Goal: Information Seeking & Learning: Learn about a topic

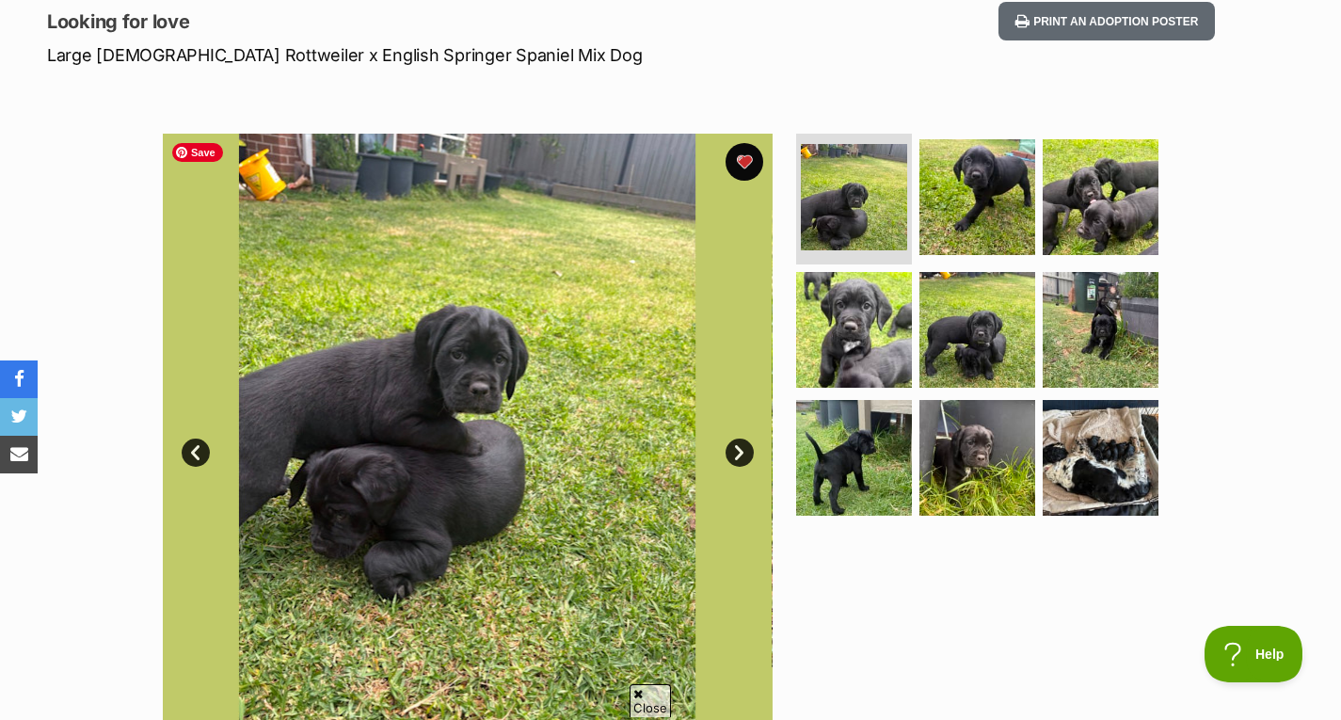
scroll to position [265, 0]
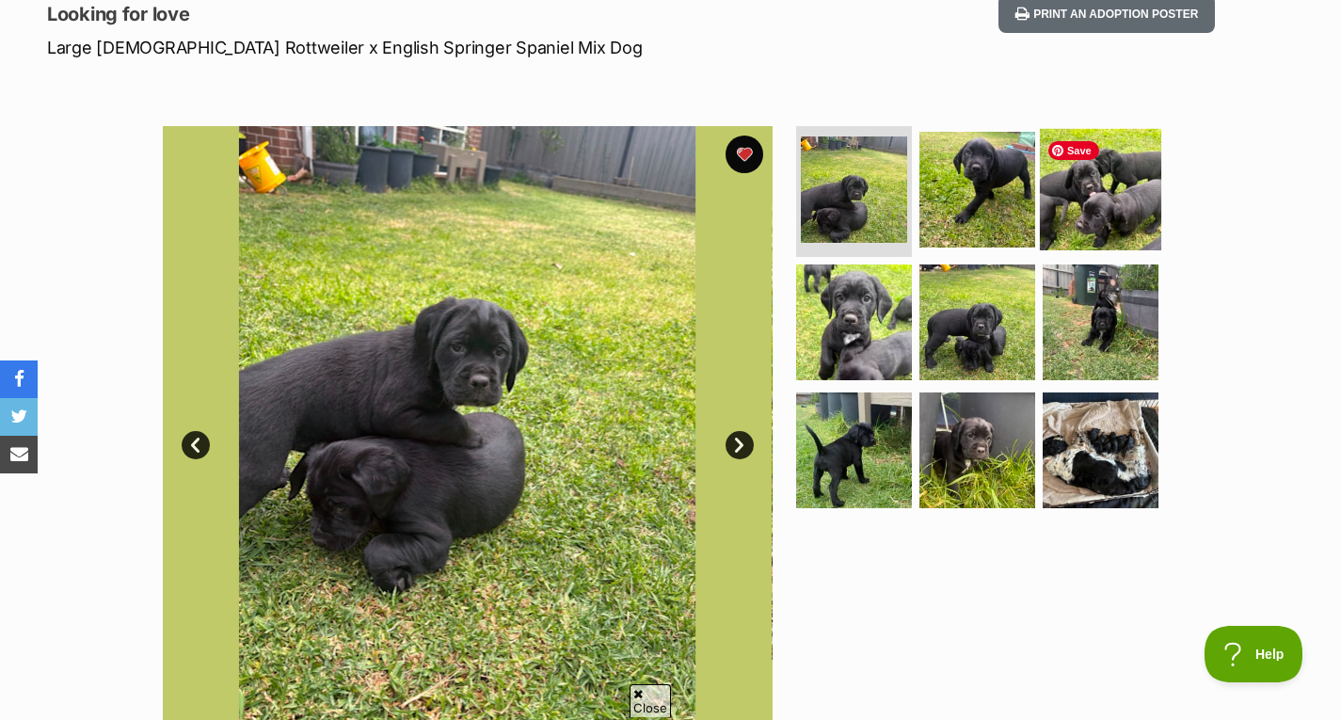
click at [1065, 231] on img at bounding box center [1100, 188] width 121 height 121
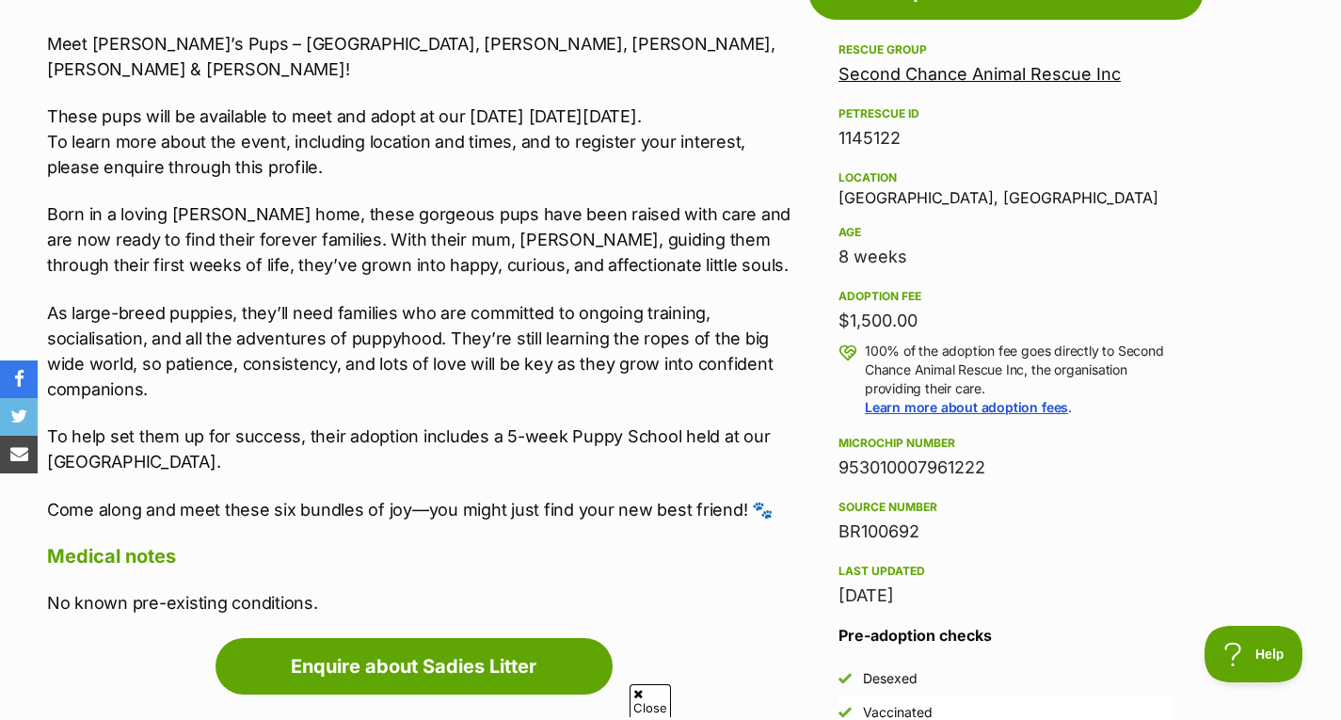
scroll to position [1093, 0]
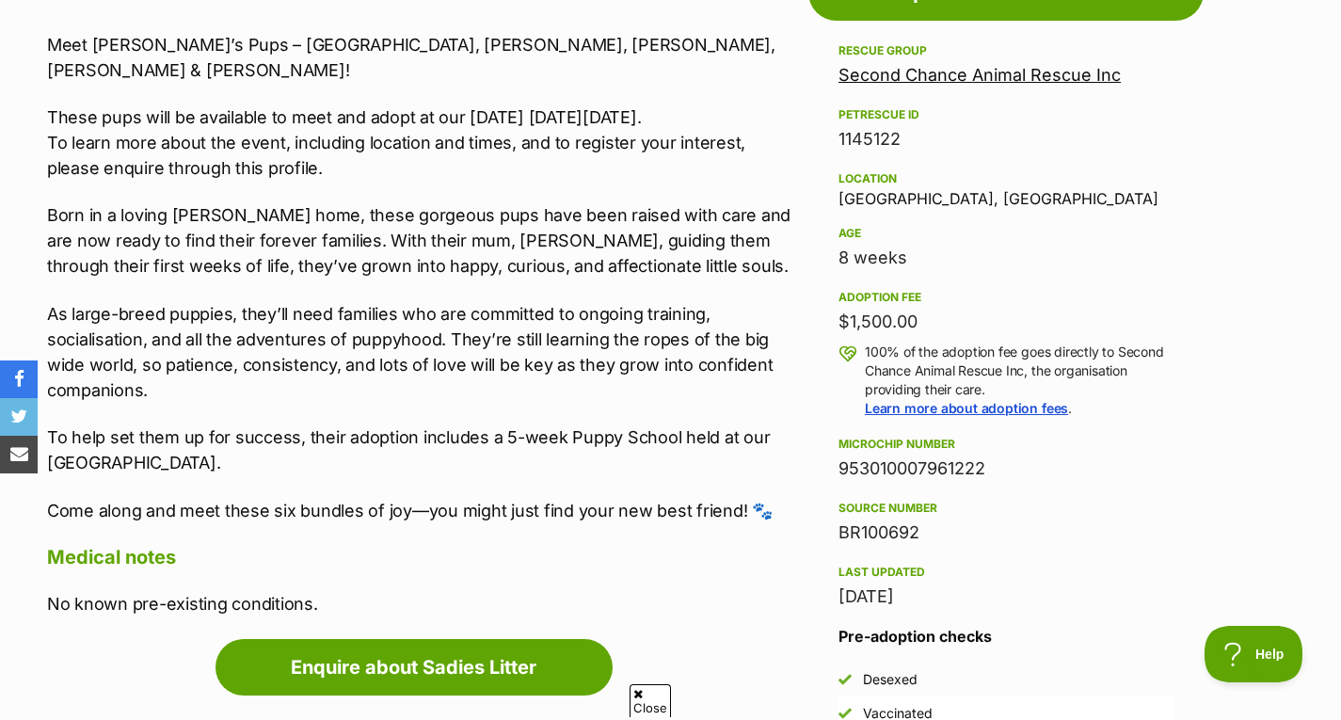
drag, startPoint x: 768, startPoint y: 406, endPoint x: 393, endPoint y: 428, distance: 375.1
click at [393, 428] on p "To help set them up for success, their adoption includes a 5-week Puppy School …" at bounding box center [423, 449] width 752 height 51
drag, startPoint x: 230, startPoint y: 435, endPoint x: 37, endPoint y: 416, distance: 193.8
click at [37, 416] on div "Advertisement Adoption information I've been adopted! This pet is no longer ava…" at bounding box center [670, 708] width 1284 height 1527
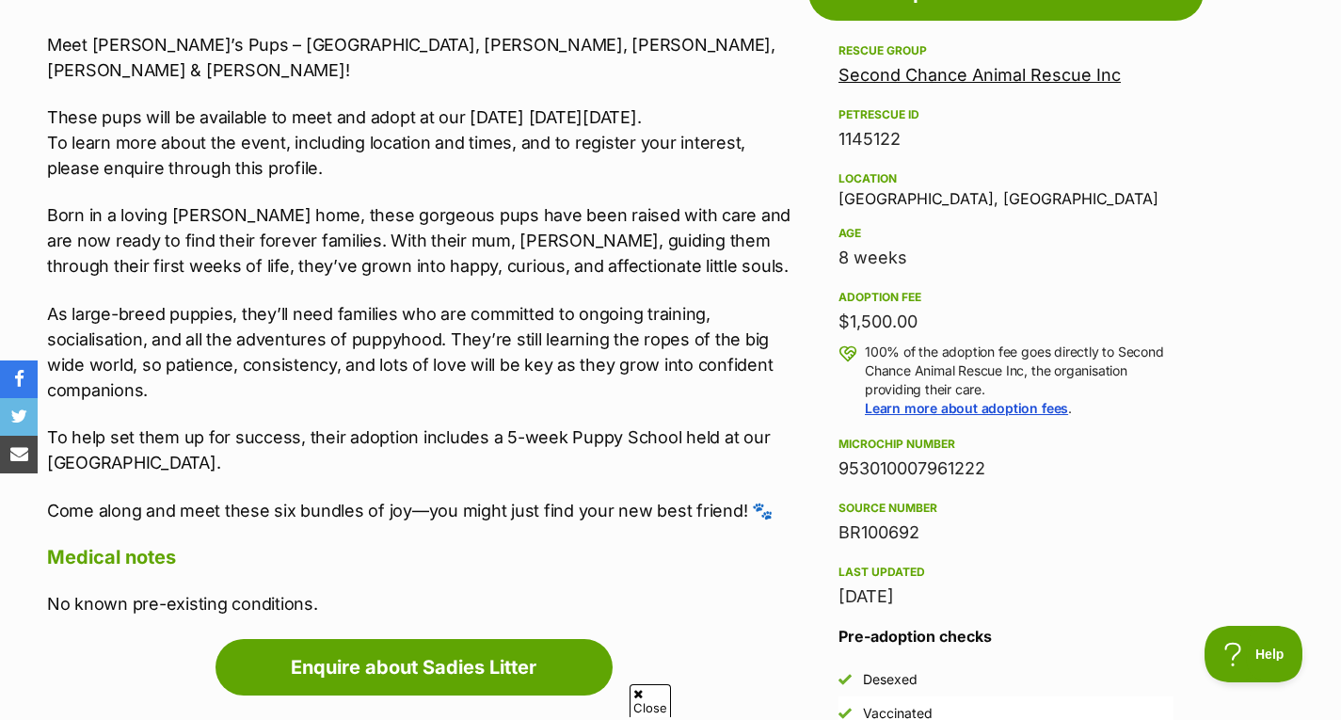
click at [371, 366] on p "As large-breed puppies, they’ll need families who are committed to ongoing trai…" at bounding box center [423, 352] width 752 height 102
drag, startPoint x: 842, startPoint y: 319, endPoint x: 952, endPoint y: 323, distance: 110.1
click at [952, 323] on div "$1,500.00" at bounding box center [1005, 322] width 335 height 26
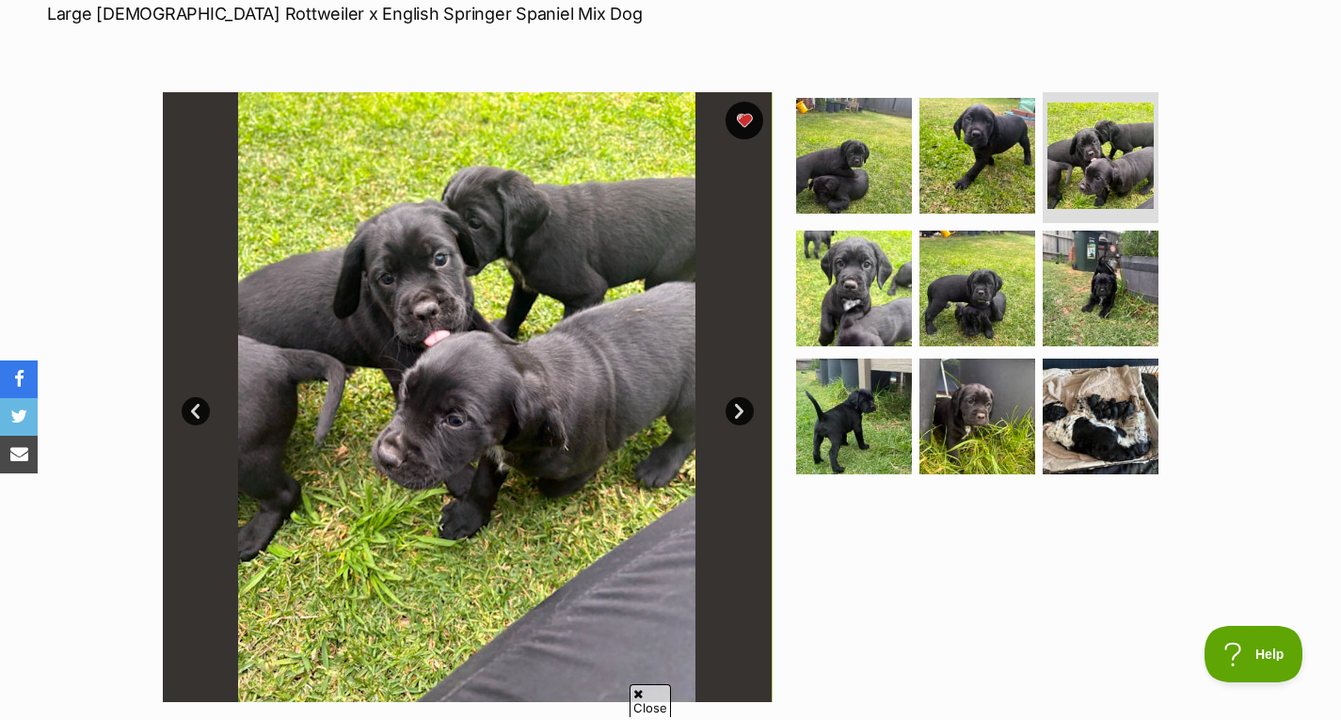
scroll to position [0, 0]
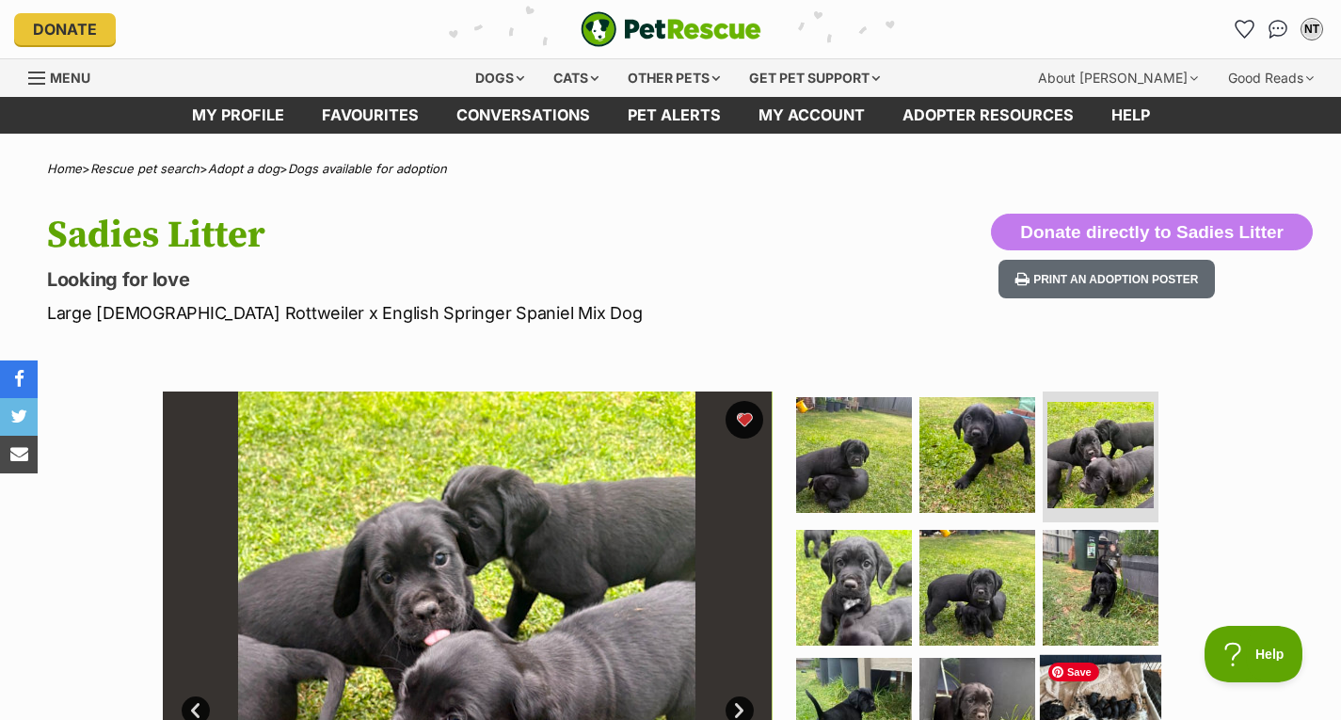
click at [1129, 677] on img at bounding box center [1100, 715] width 121 height 121
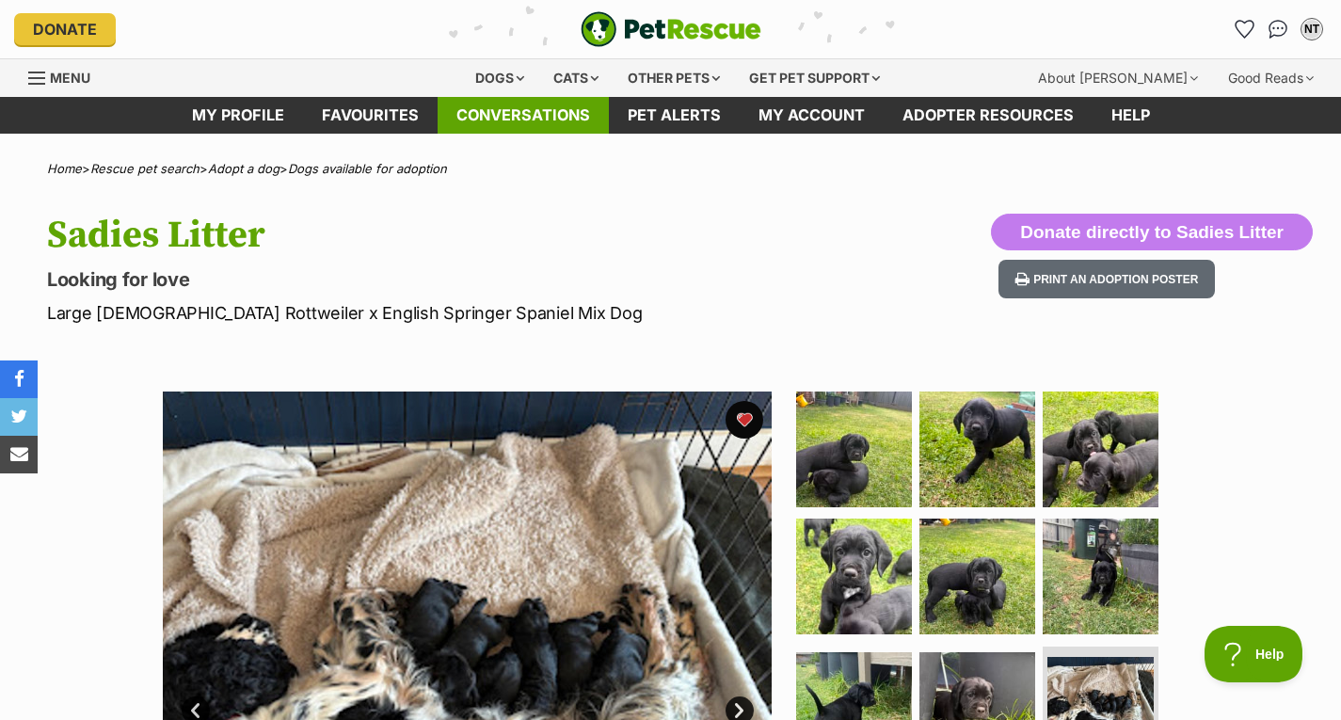
click at [520, 119] on link "Conversations" at bounding box center [522, 115] width 171 height 37
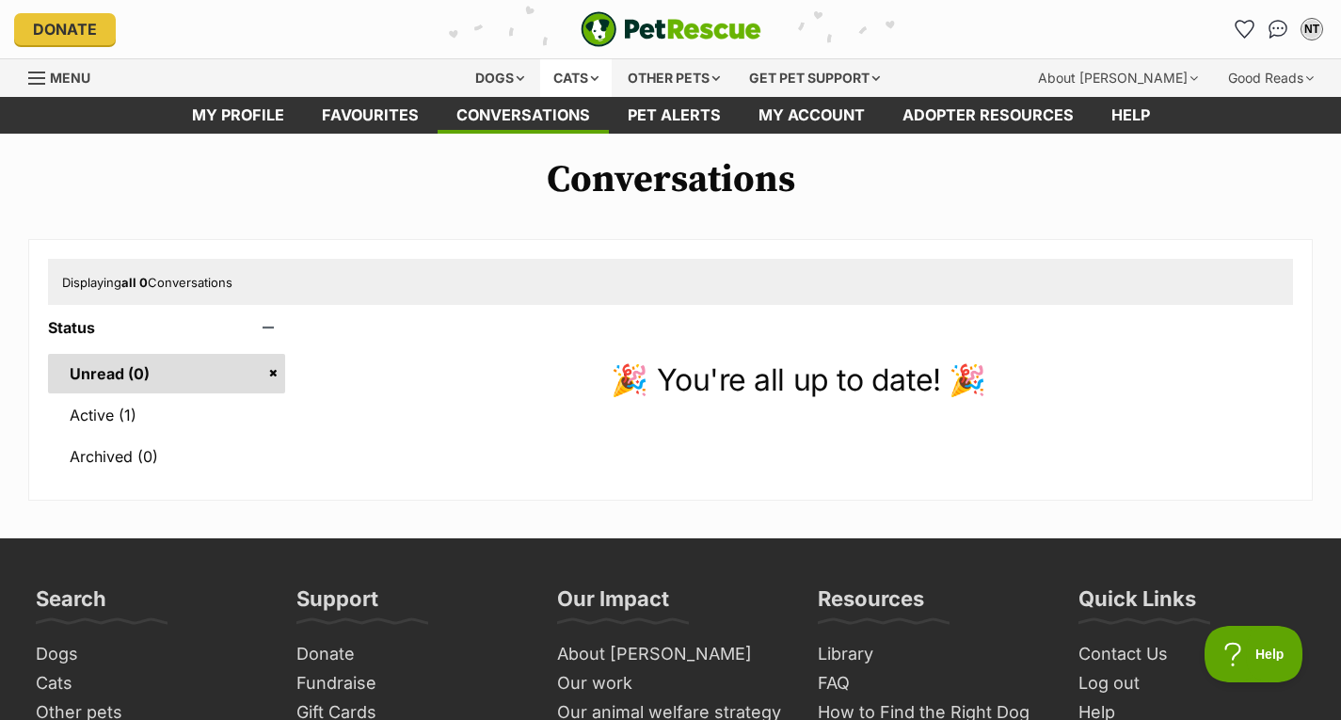
click at [580, 77] on div "Cats" at bounding box center [576, 78] width 72 height 38
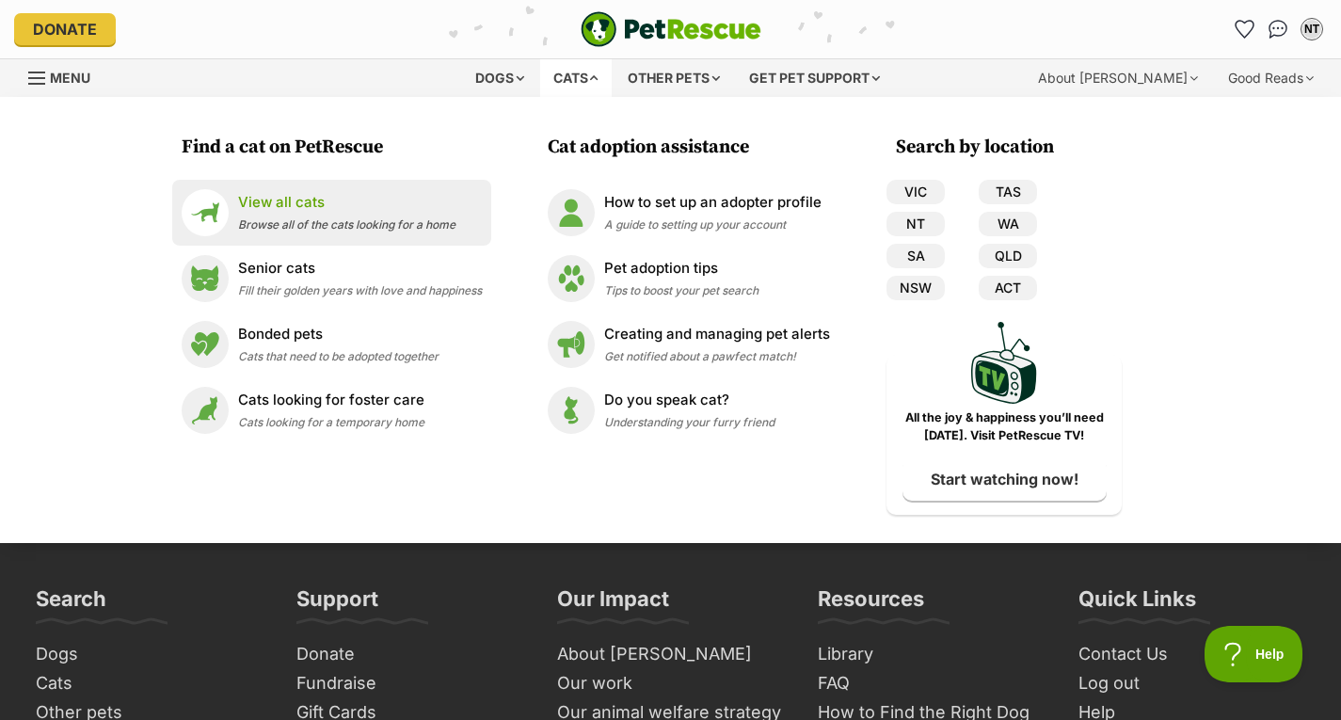
click at [389, 207] on p "View all cats" at bounding box center [346, 203] width 217 height 22
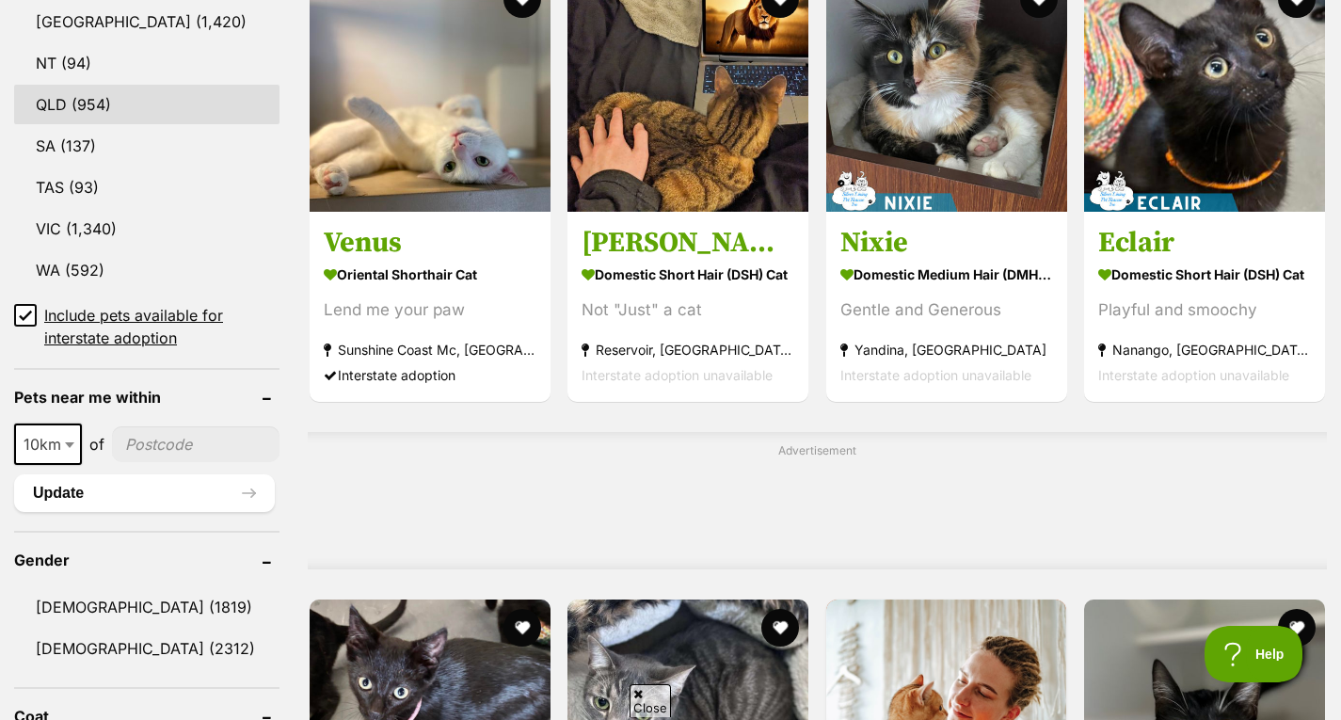
scroll to position [1094, 0]
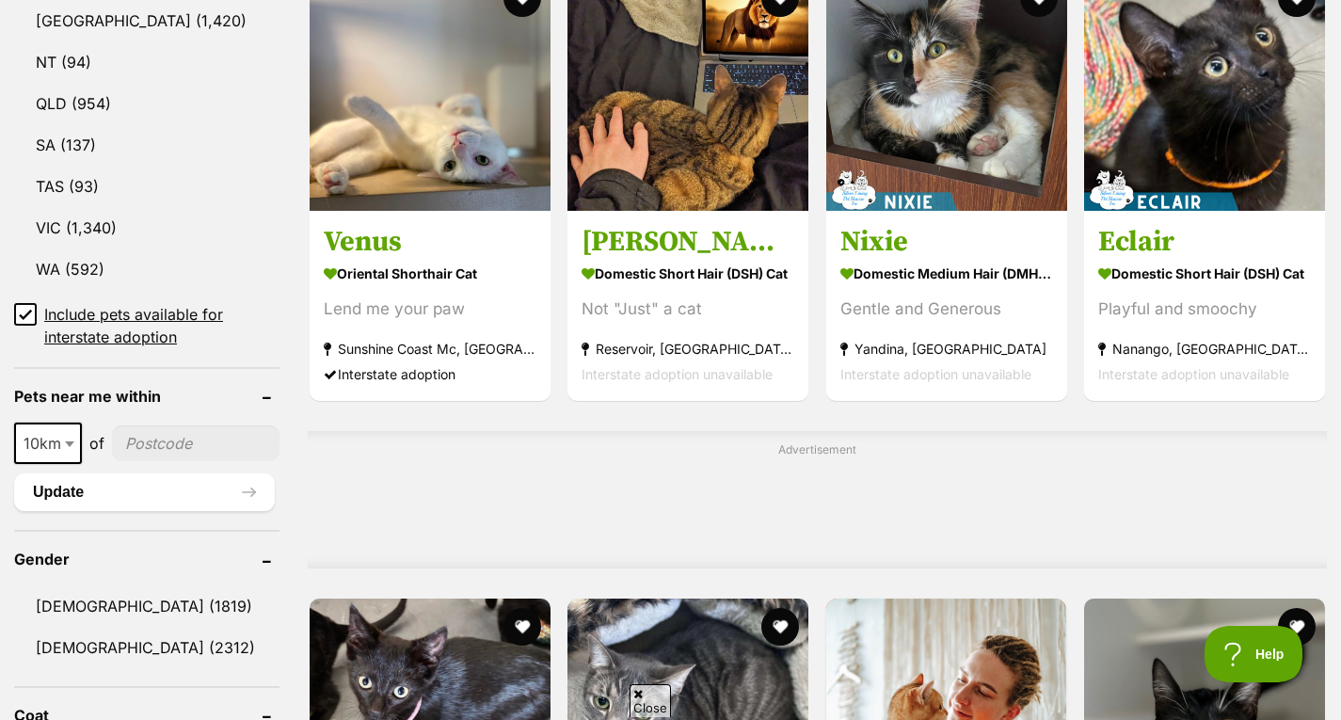
click at [188, 450] on input"] "postcode" at bounding box center [195, 443] width 167 height 36
type input"] "3199"
click at [56, 441] on span "10km" at bounding box center [48, 443] width 64 height 26
select select "250"
click at [149, 473] on button "Update" at bounding box center [144, 492] width 261 height 38
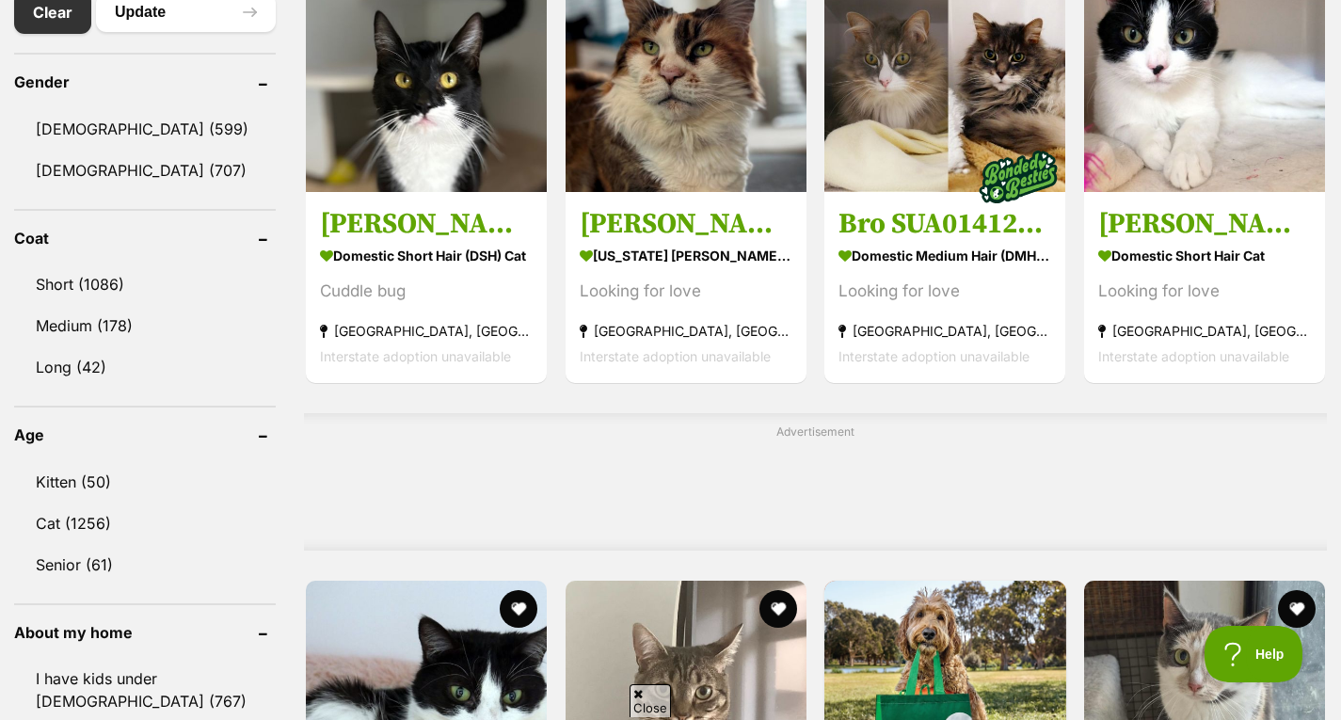
scroll to position [1106, 0]
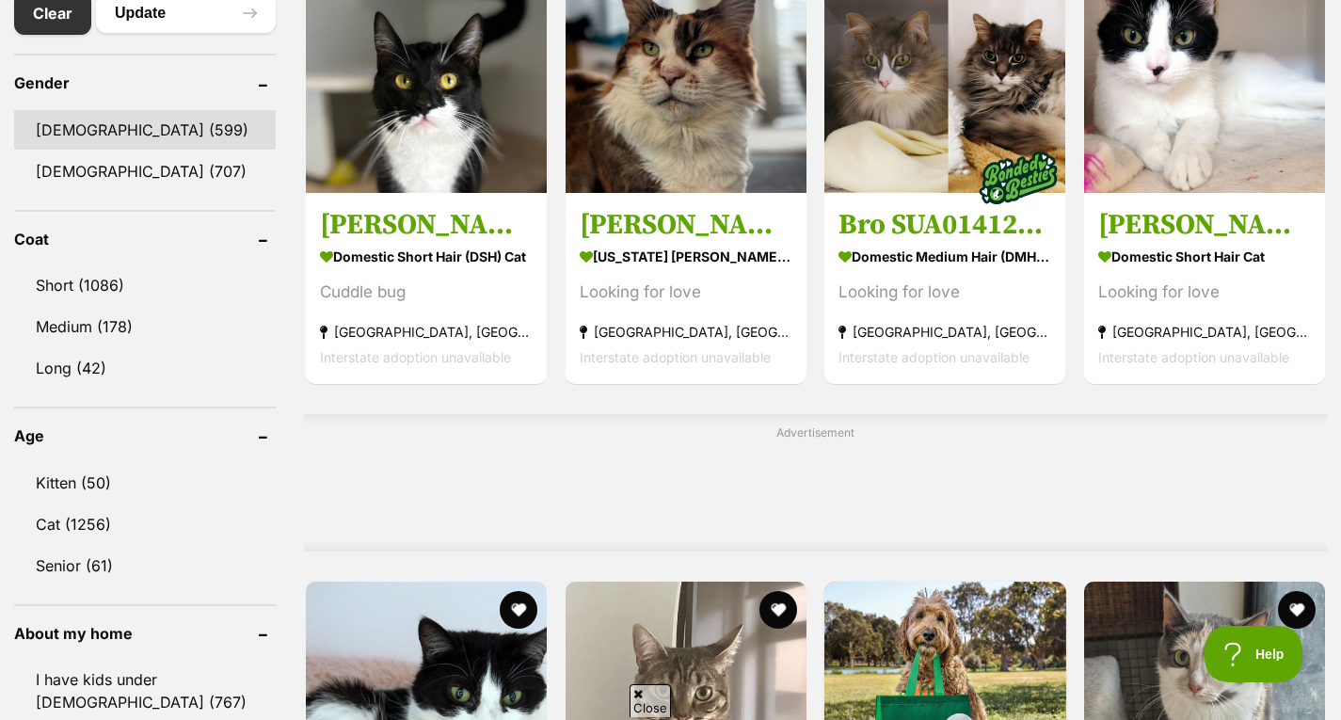
click at [132, 140] on link "Male (599)" at bounding box center [145, 130] width 262 height 40
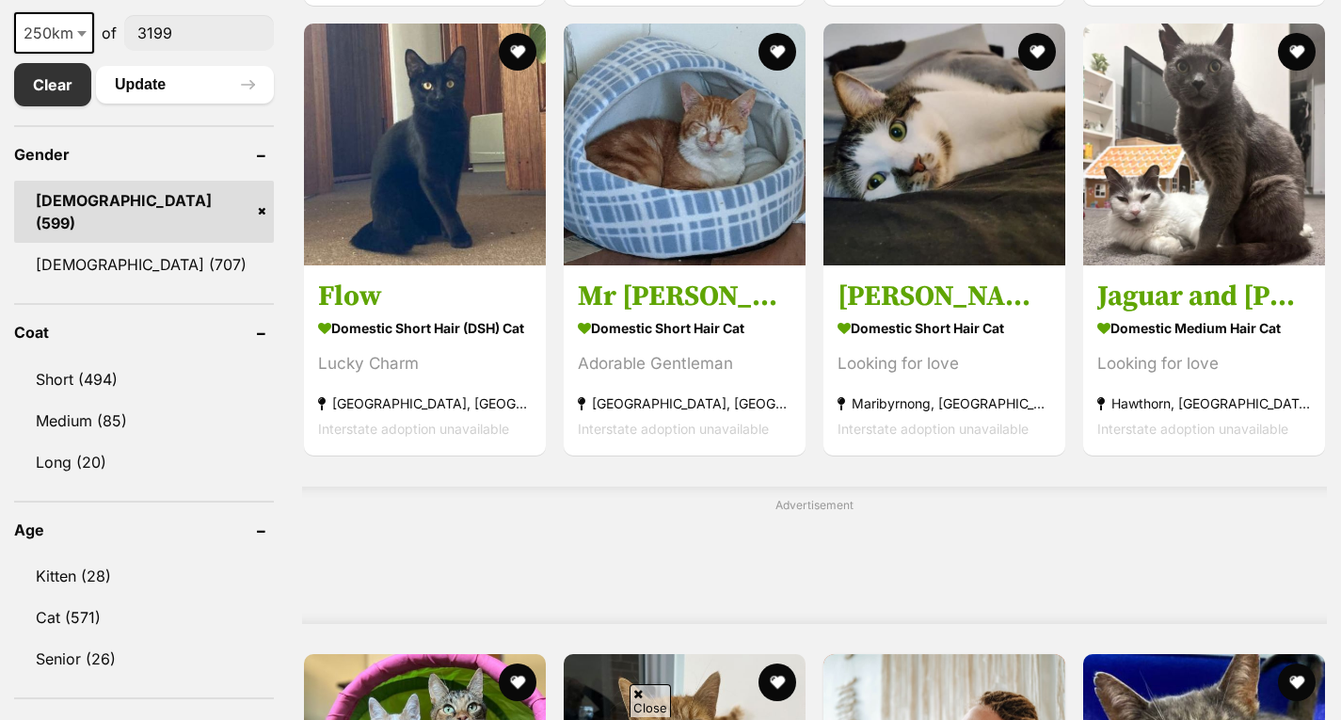
scroll to position [1050, 0]
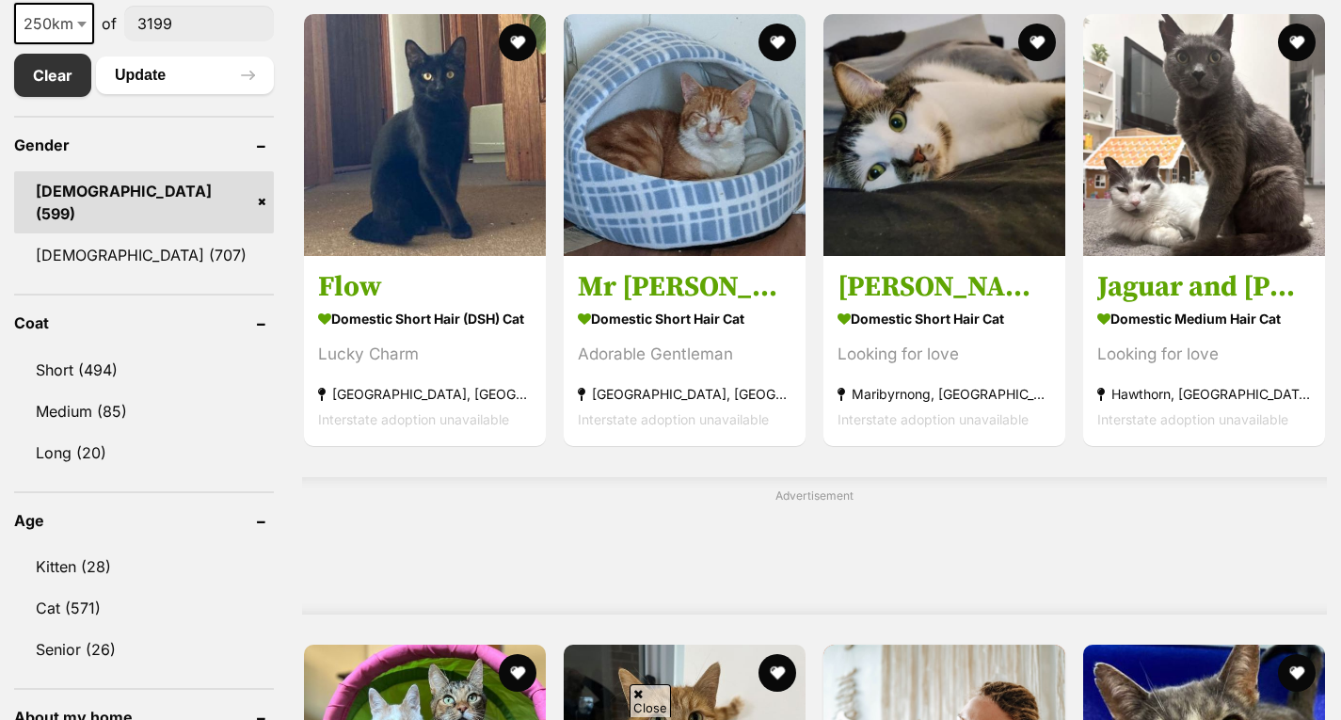
click at [258, 191] on link "Male (599)" at bounding box center [144, 202] width 260 height 62
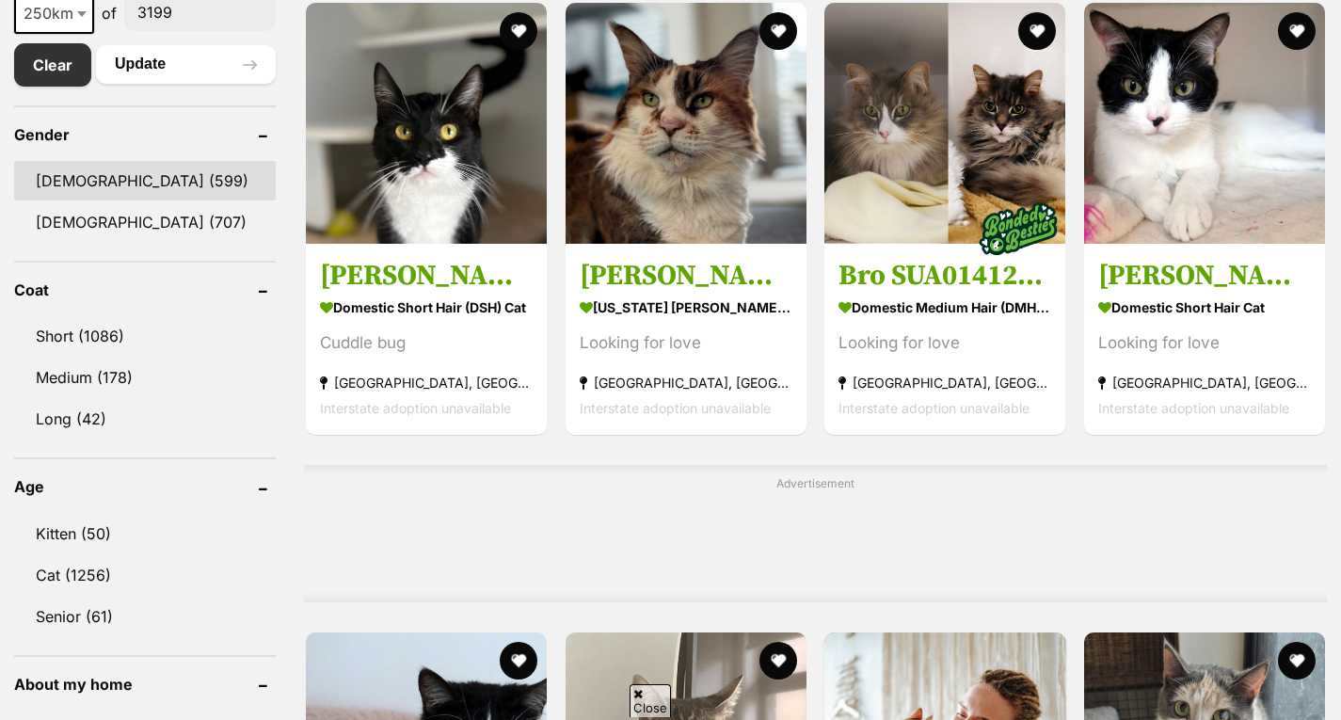
click at [162, 177] on link "[DEMOGRAPHIC_DATA] (599)" at bounding box center [145, 181] width 262 height 40
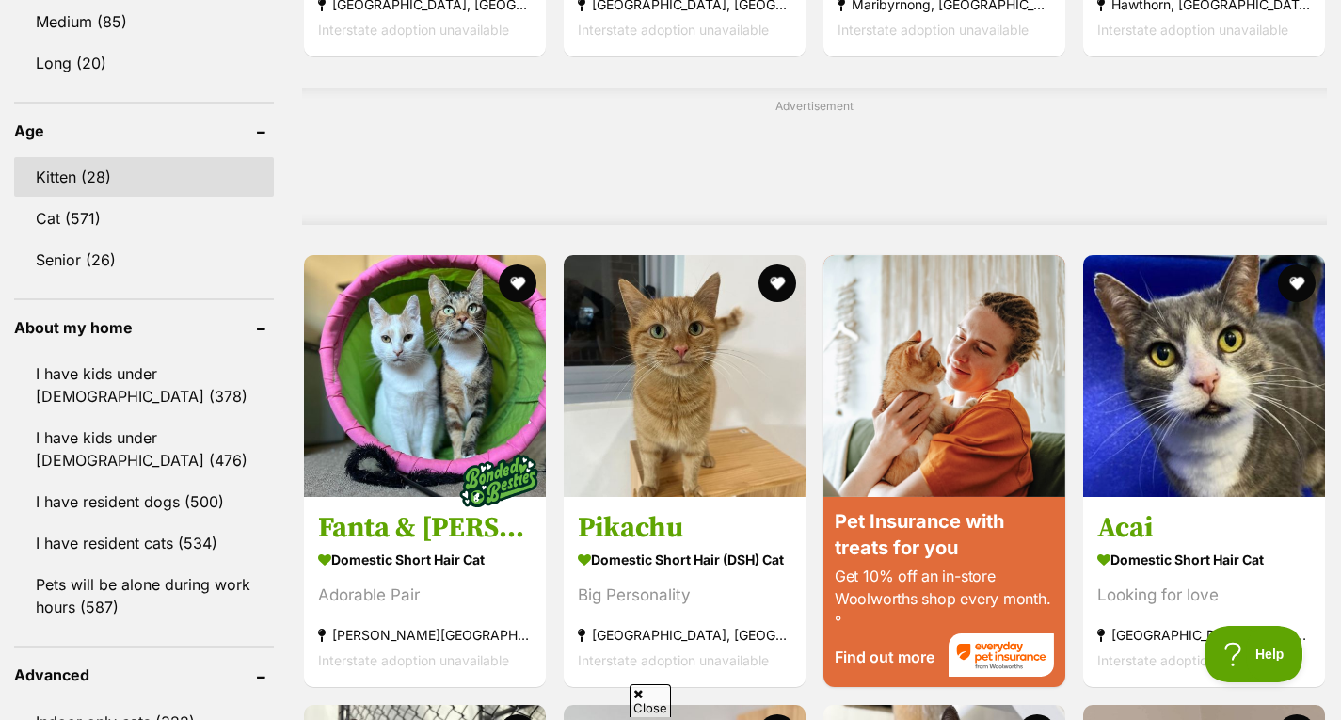
scroll to position [1438, 0]
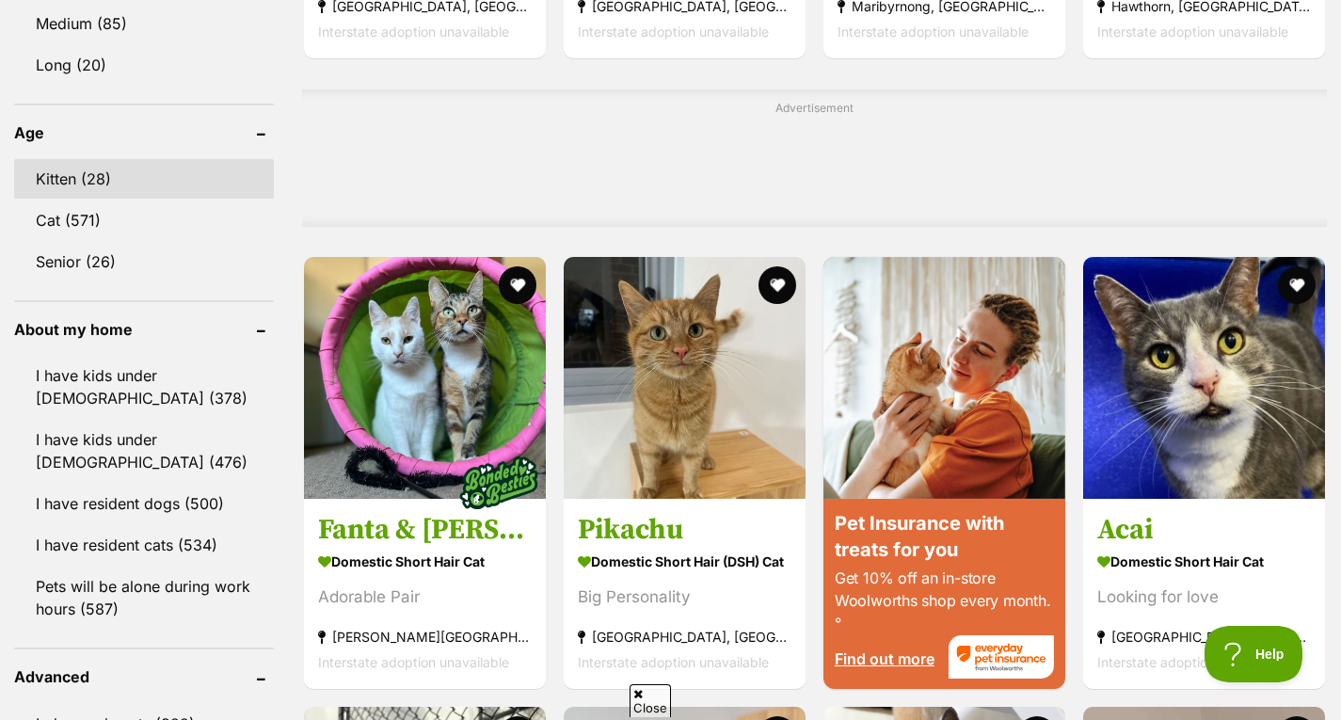
click at [154, 161] on link "Kitten (28)" at bounding box center [144, 179] width 260 height 40
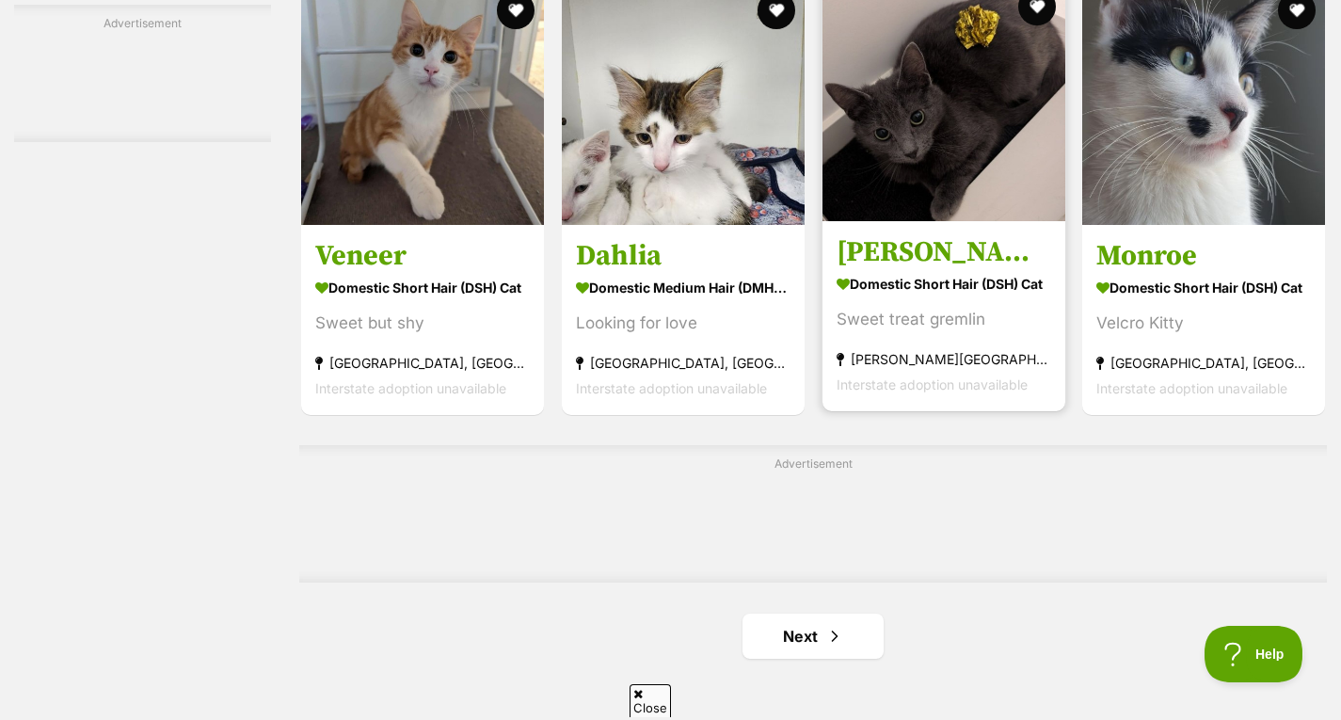
scroll to position [2808, 0]
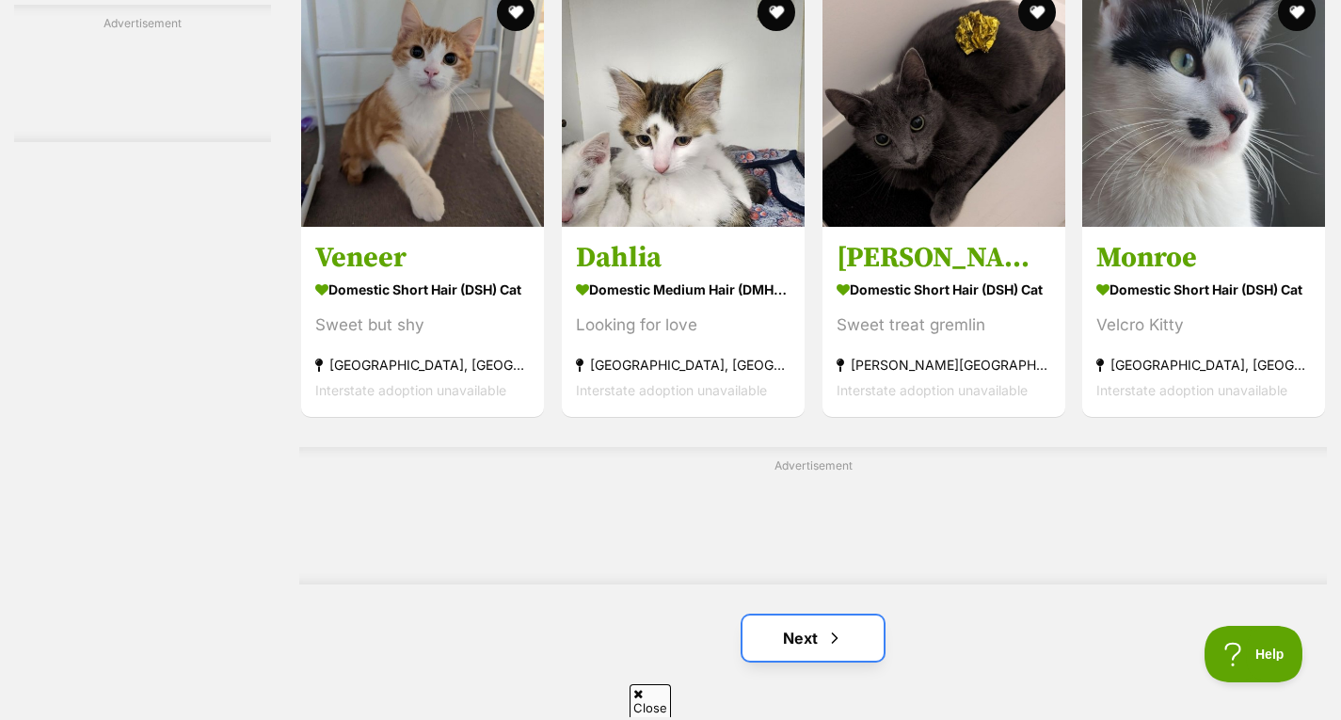
click at [822, 643] on link "Next" at bounding box center [812, 637] width 141 height 45
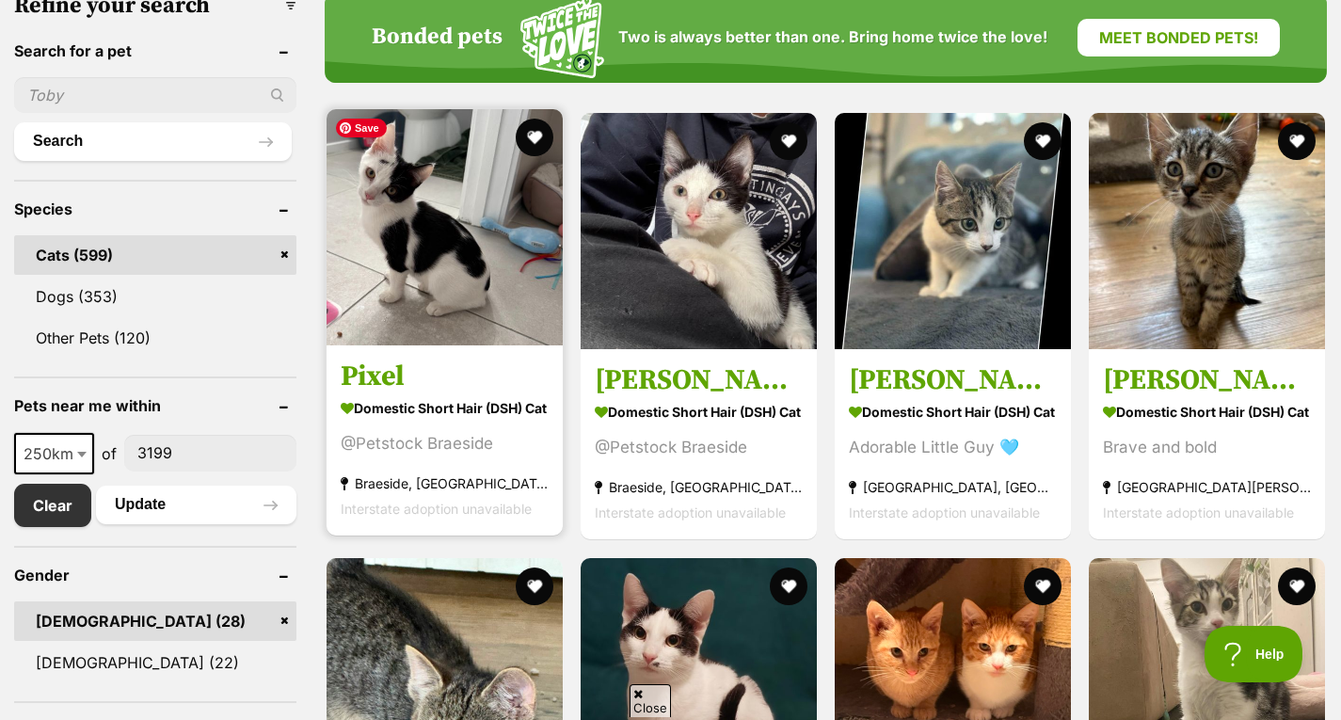
scroll to position [621, 0]
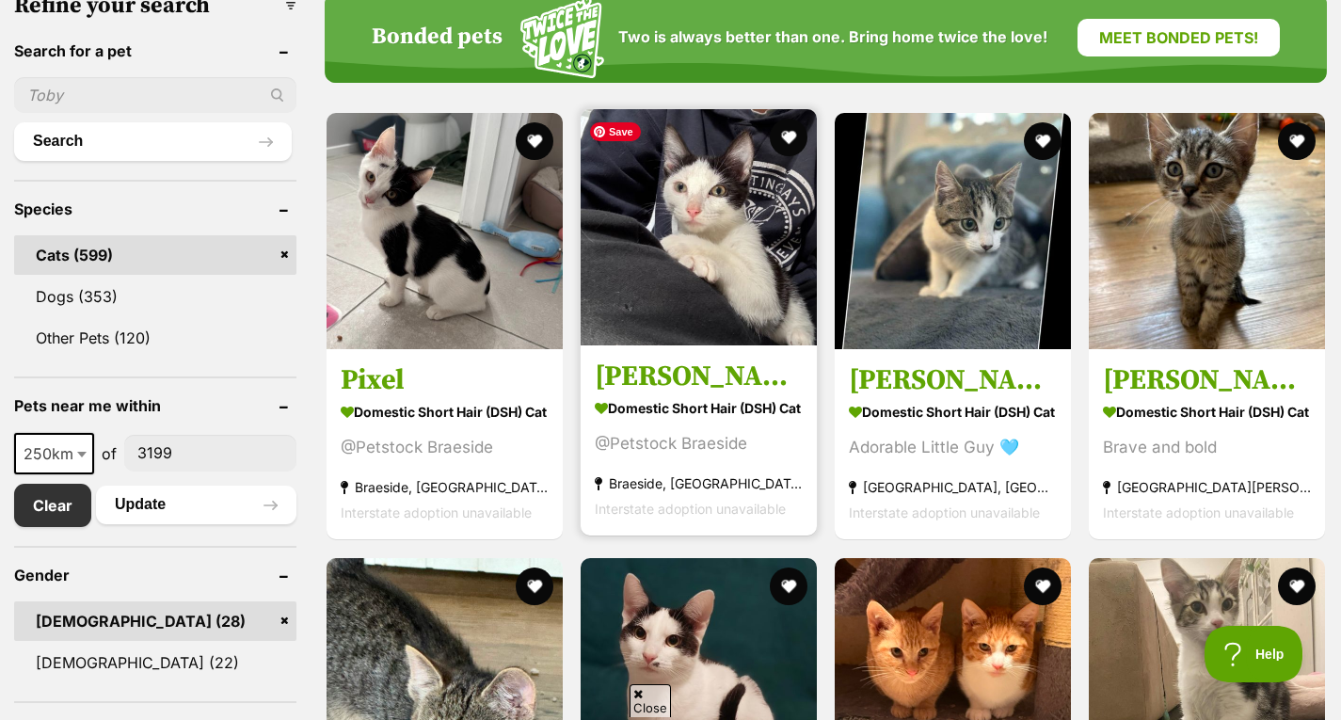
click at [759, 306] on img at bounding box center [698, 227] width 236 height 236
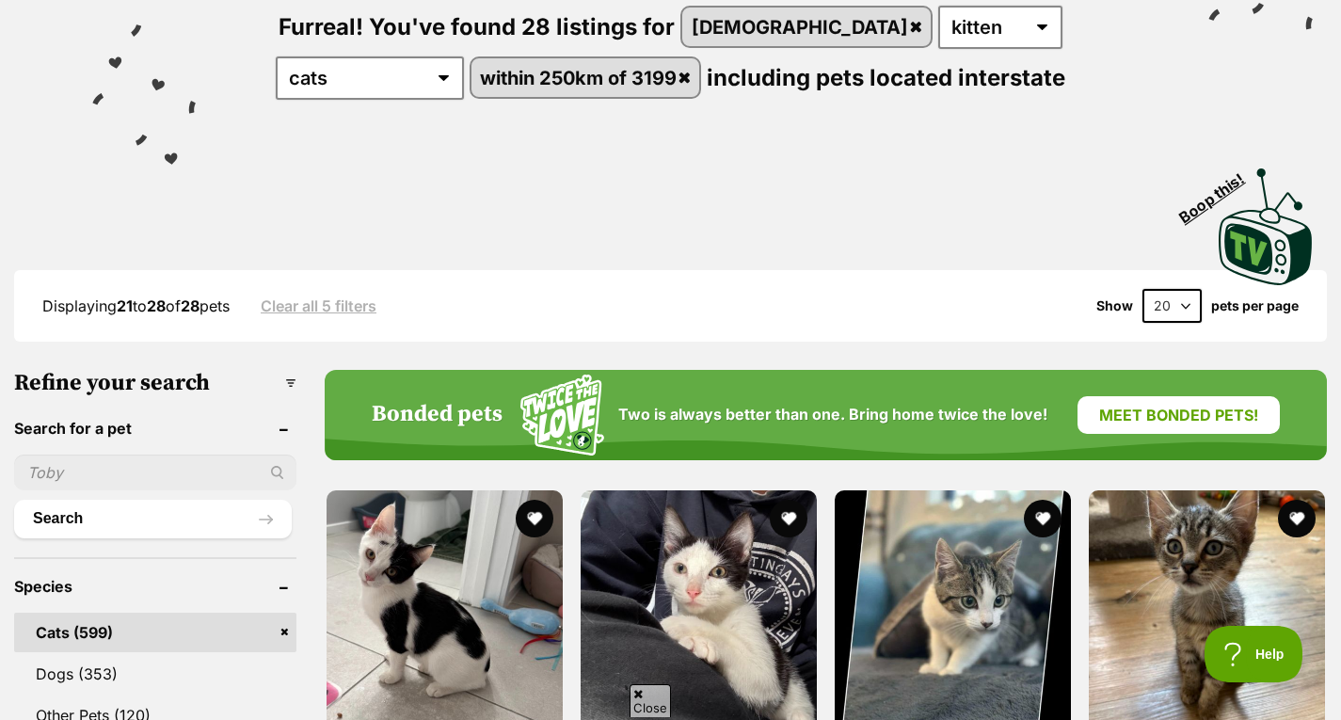
scroll to position [0, 0]
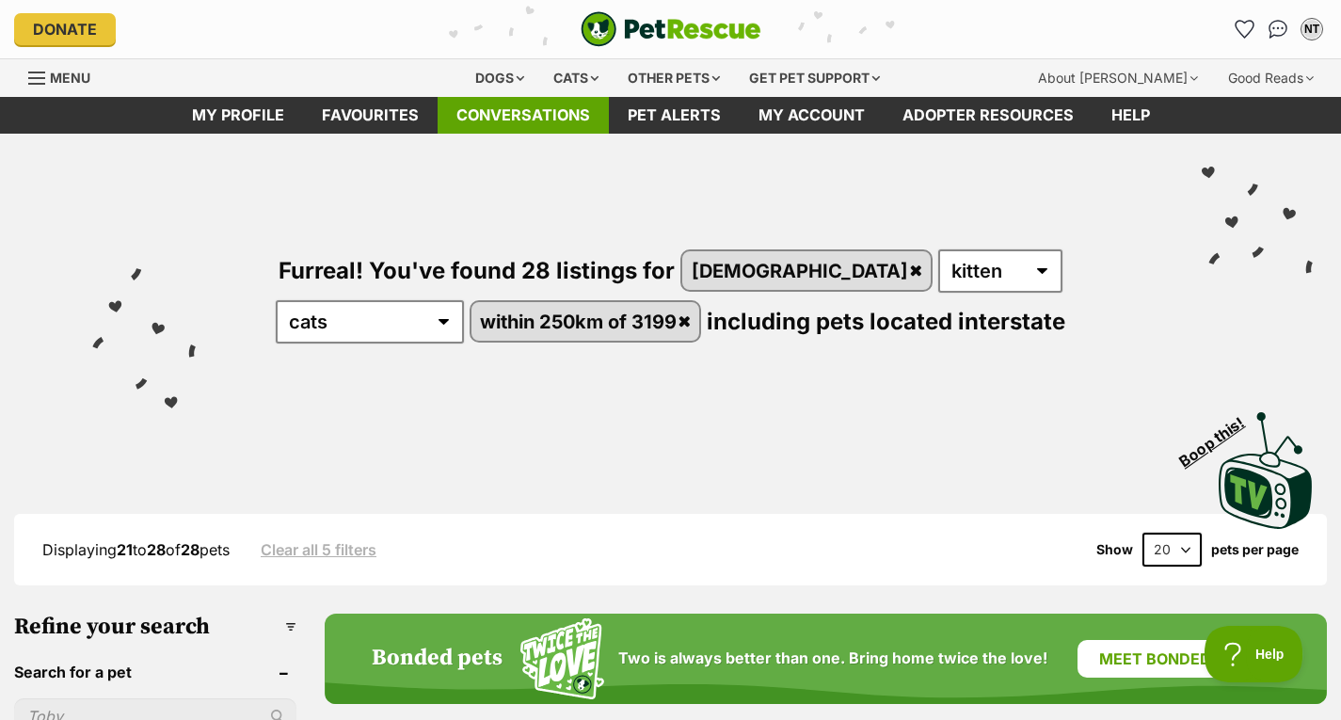
click at [562, 110] on link "Conversations" at bounding box center [522, 115] width 171 height 37
